Goal: Find specific page/section: Find specific page/section

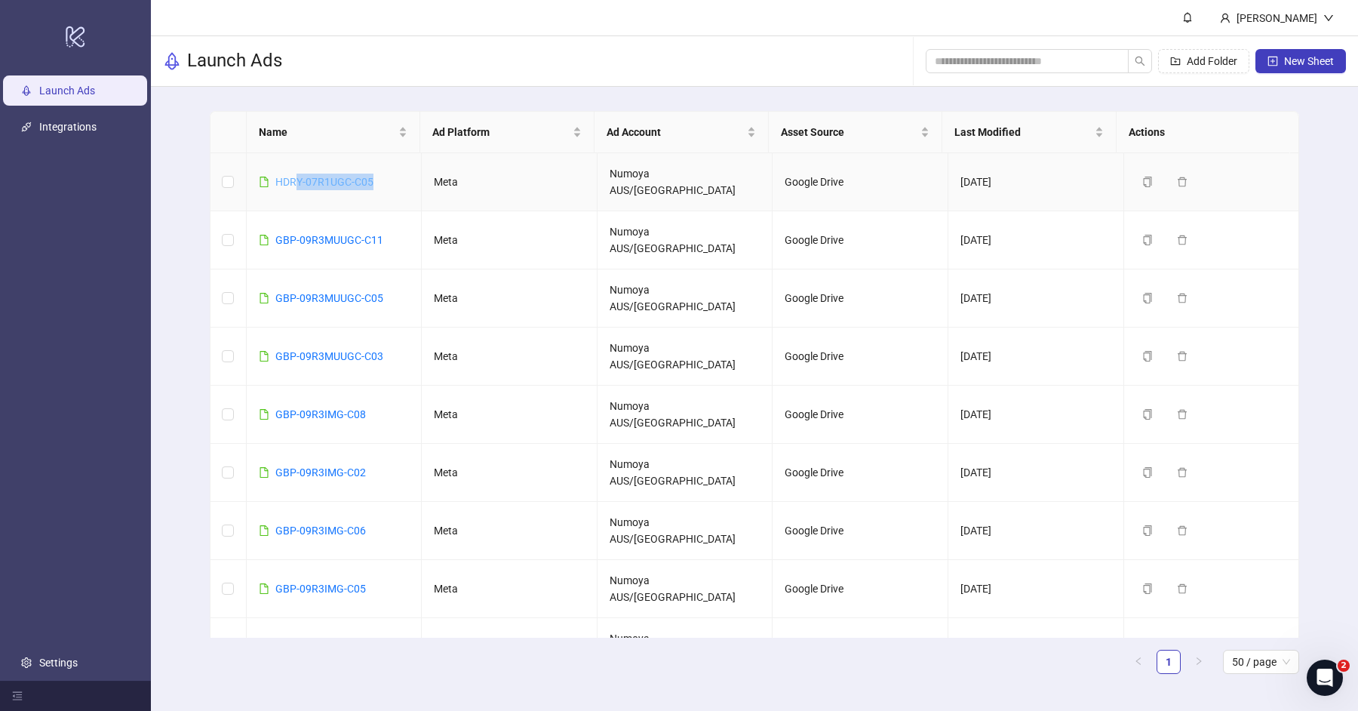
drag, startPoint x: 390, startPoint y: 169, endPoint x: 293, endPoint y: 175, distance: 97.5
click at [293, 175] on td "HDRY-07R1UGC-C05" at bounding box center [335, 182] width 176 height 58
click at [304, 176] on link "HDRY-07R1UGC-C05" at bounding box center [324, 182] width 98 height 12
click at [340, 176] on link "HDRY-07R1UGC-C05" at bounding box center [324, 182] width 98 height 12
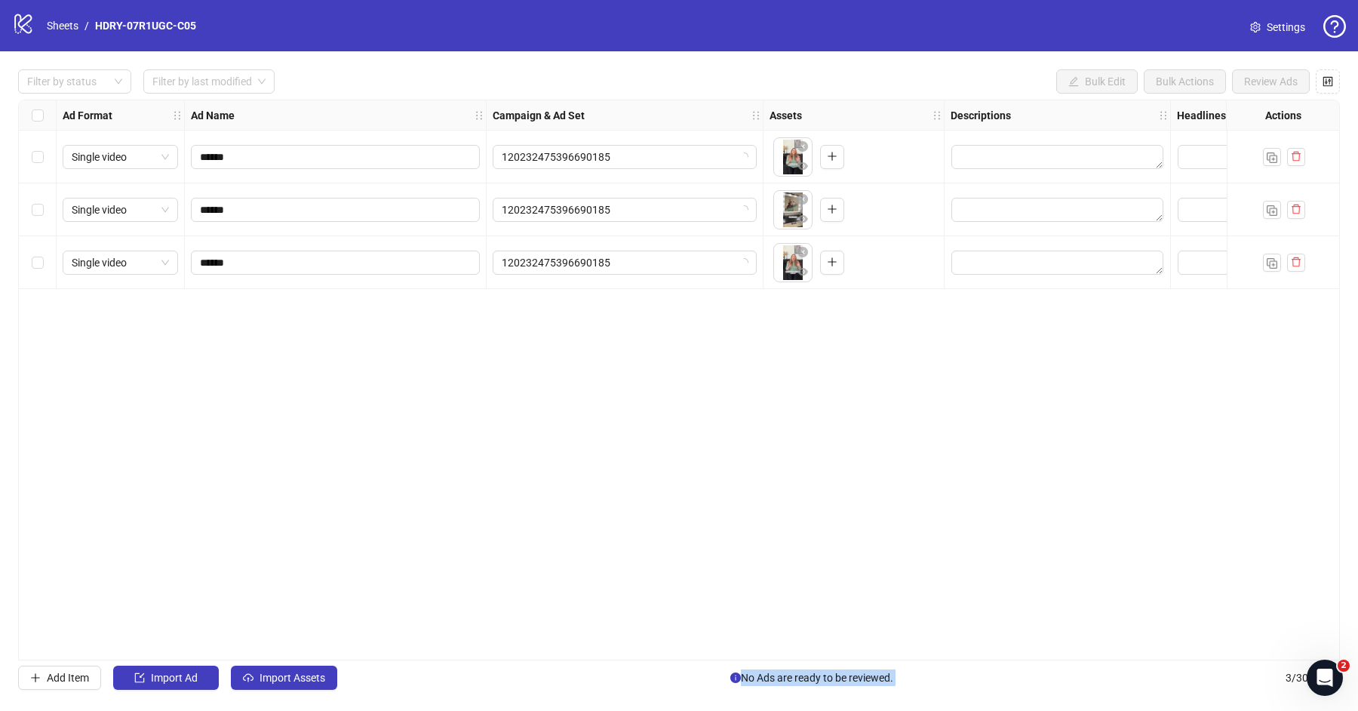
drag, startPoint x: 568, startPoint y: 653, endPoint x: 1225, endPoint y: 659, distance: 657.2
click at [1231, 661] on div "Filter by status Filter by last modified Bulk Edit Bulk Actions Review Ads Ad F…" at bounding box center [679, 379] width 1358 height 656
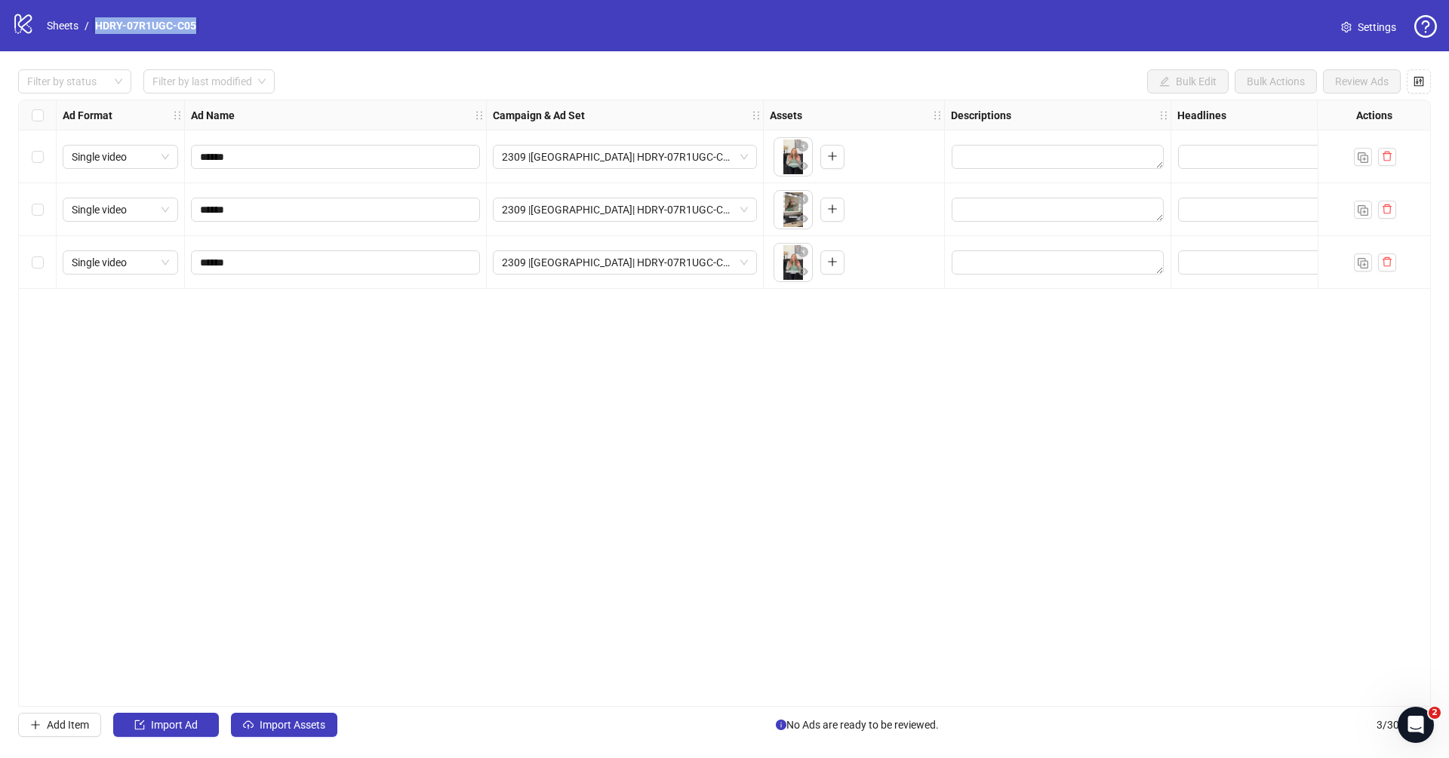
drag, startPoint x: 232, startPoint y: 14, endPoint x: 93, endPoint y: 29, distance: 139.6
click at [93, 29] on div "logo/logo-mobile Sheets / HDRY-07R1UGC-C05 Settings" at bounding box center [724, 25] width 1424 height 27
copy link "HDRY-07R1UGC-C05"
click at [683, 153] on span "2309 |USA| HDRY-07R1UGC-C05" at bounding box center [625, 157] width 246 height 23
